Goal: Information Seeking & Learning: Learn about a topic

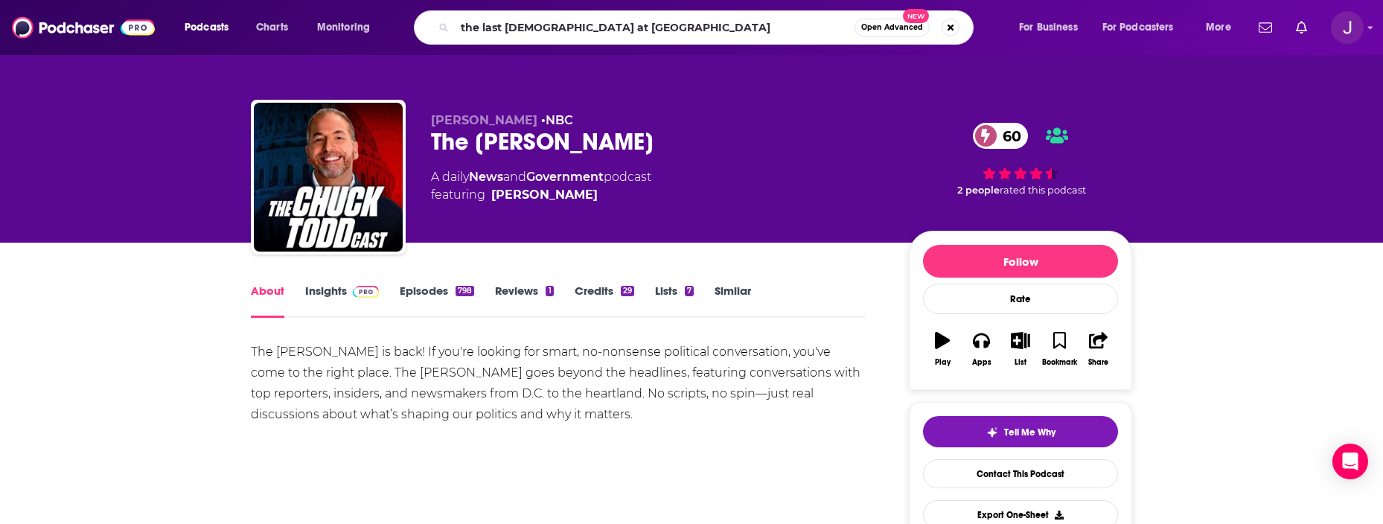
type input "the last negroes at [GEOGRAPHIC_DATA]"
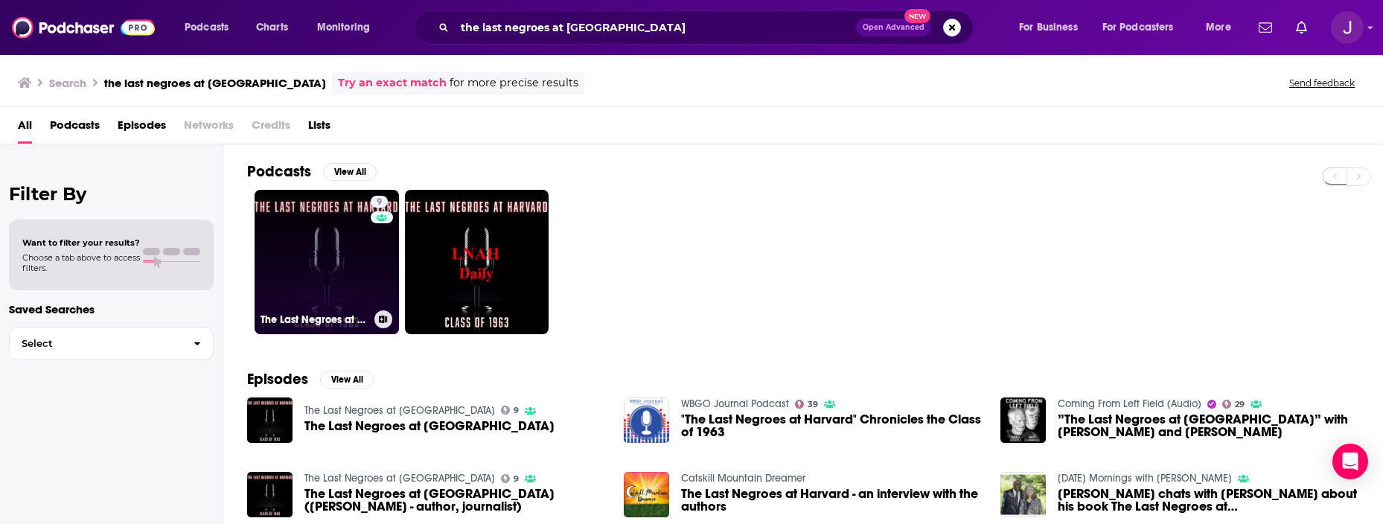
click at [325, 254] on link "9 The Last Negroes at [GEOGRAPHIC_DATA]" at bounding box center [327, 262] width 144 height 144
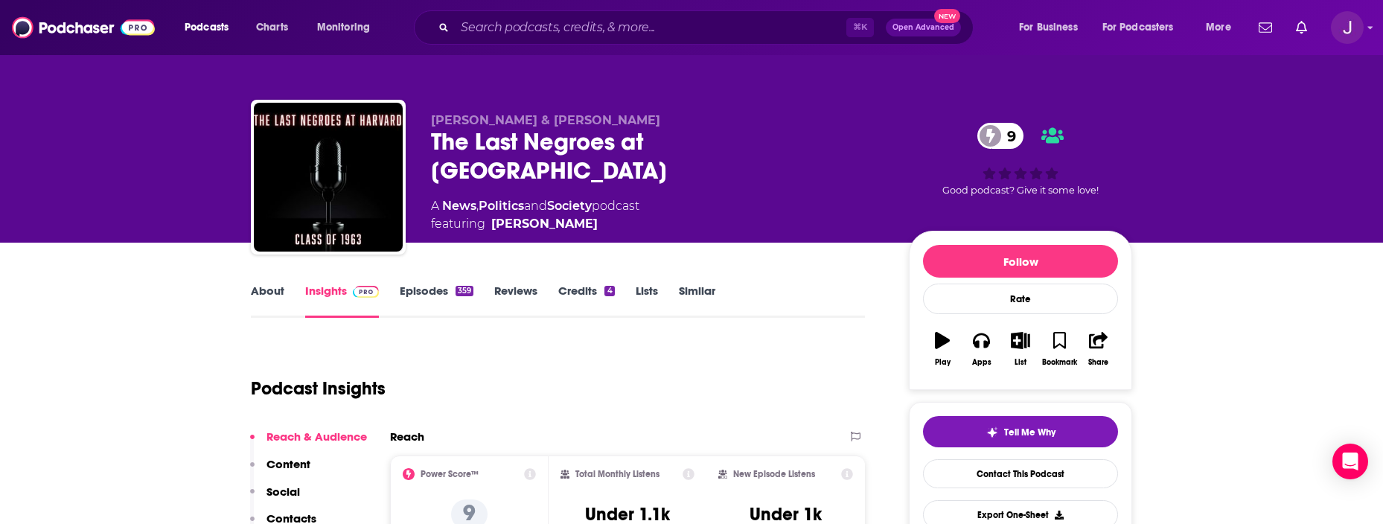
click at [427, 287] on link "Episodes 359" at bounding box center [437, 301] width 74 height 34
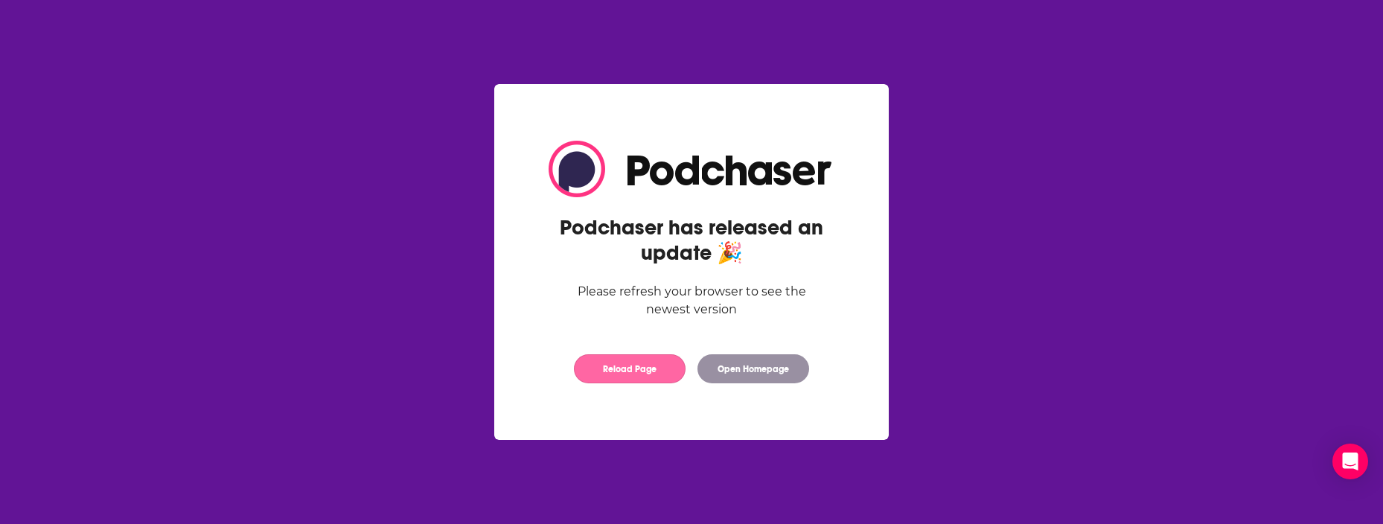
click at [619, 367] on button "Reload Page" at bounding box center [630, 368] width 112 height 29
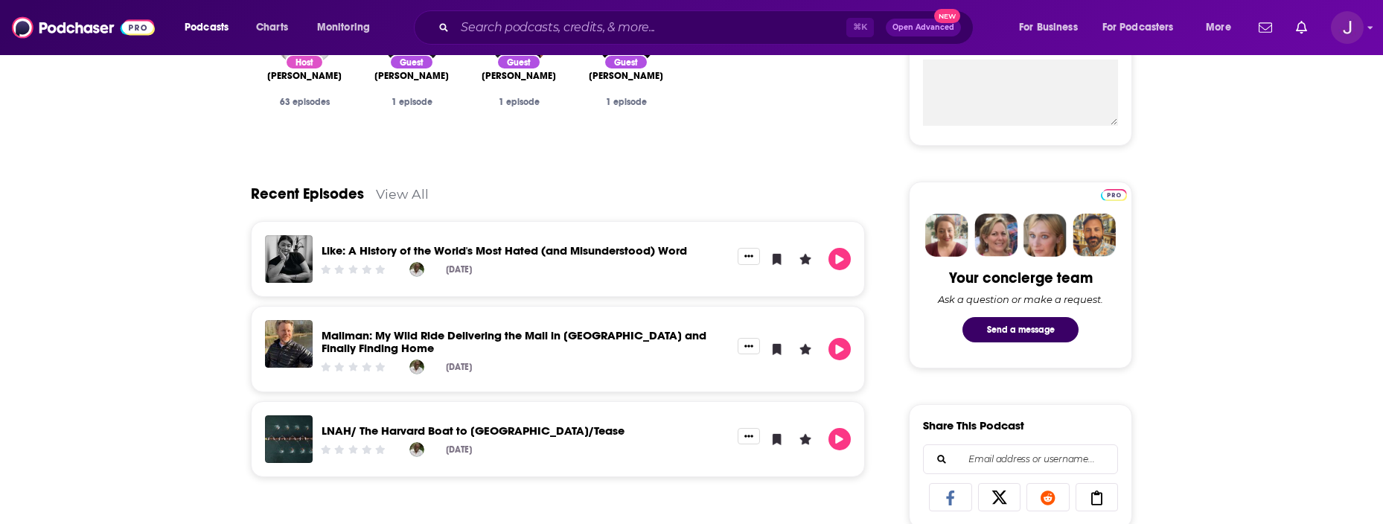
scroll to position [569, 0]
